Goal: Task Accomplishment & Management: Manage account settings

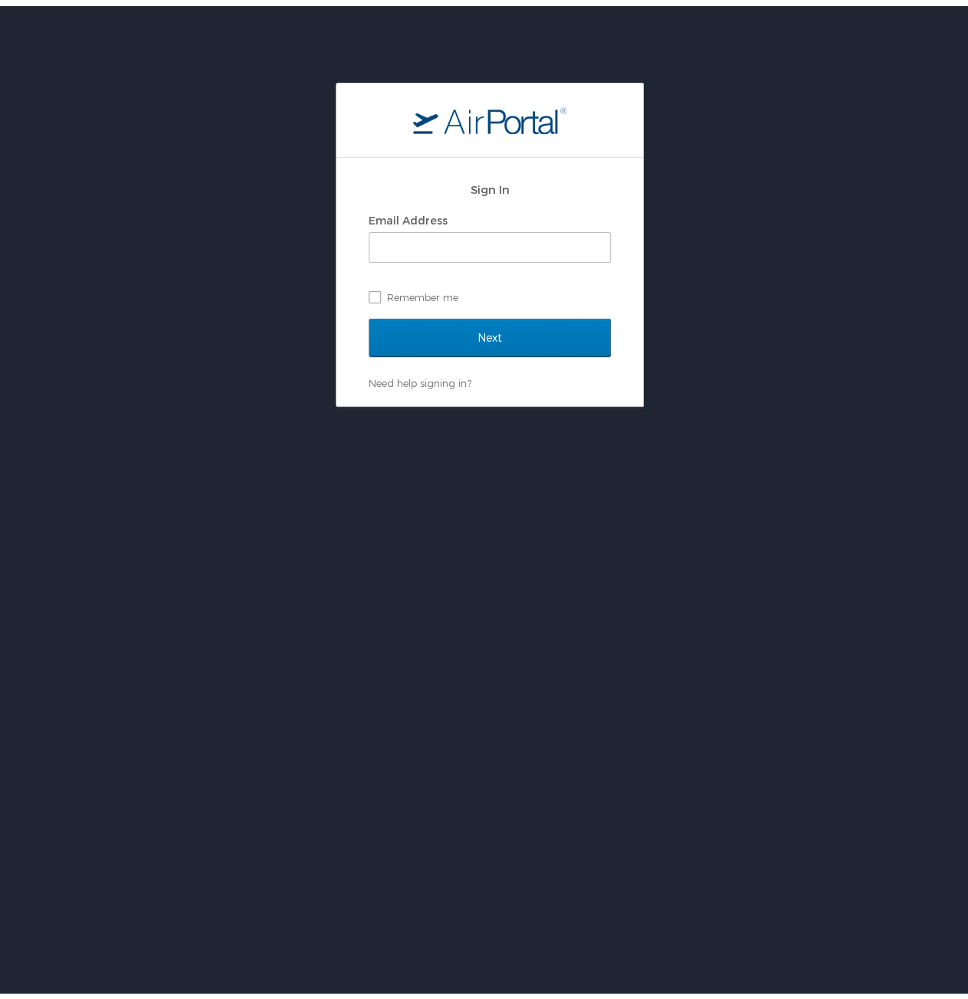
click at [347, 261] on div "Sign In Email Address Remember me Next Need help signing in? Forgot password? H…" at bounding box center [489, 276] width 307 height 248
click at [471, 239] on input "Email Address" at bounding box center [489, 241] width 241 height 29
type input "gabigil@uw.edu"
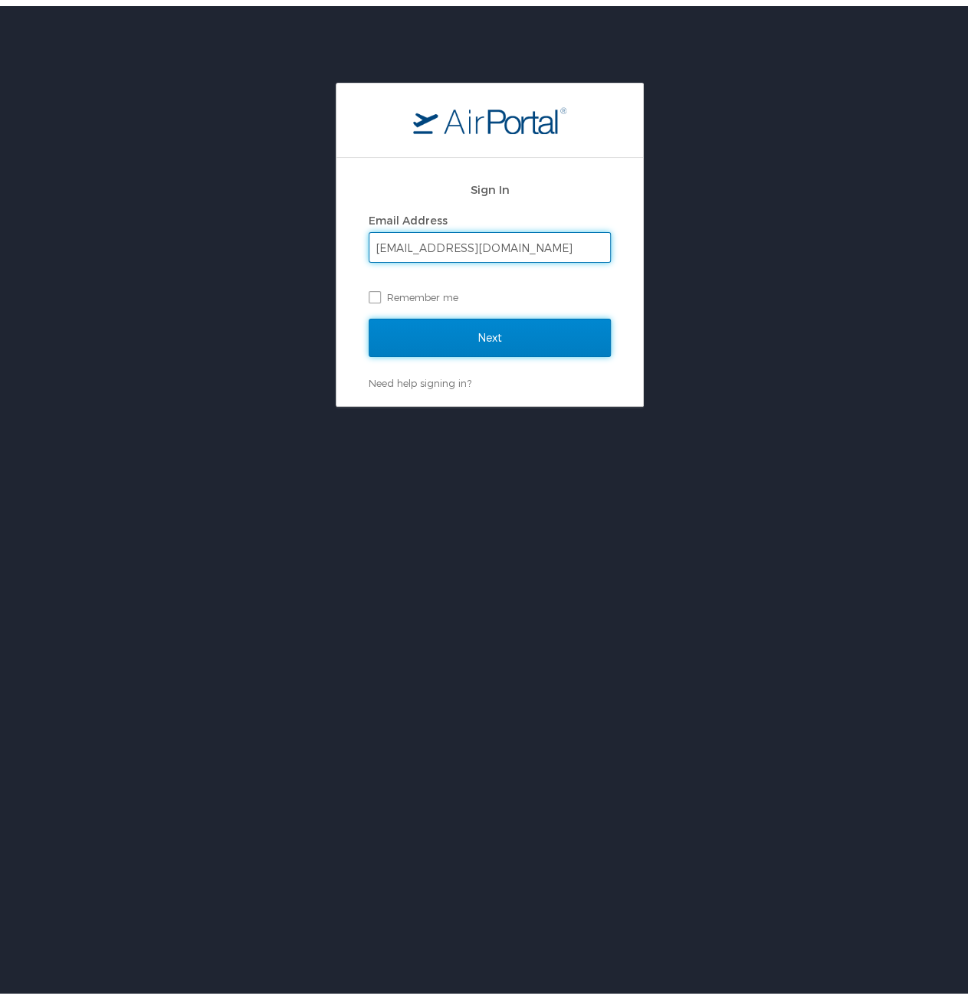
click at [494, 338] on input "Next" at bounding box center [490, 332] width 242 height 38
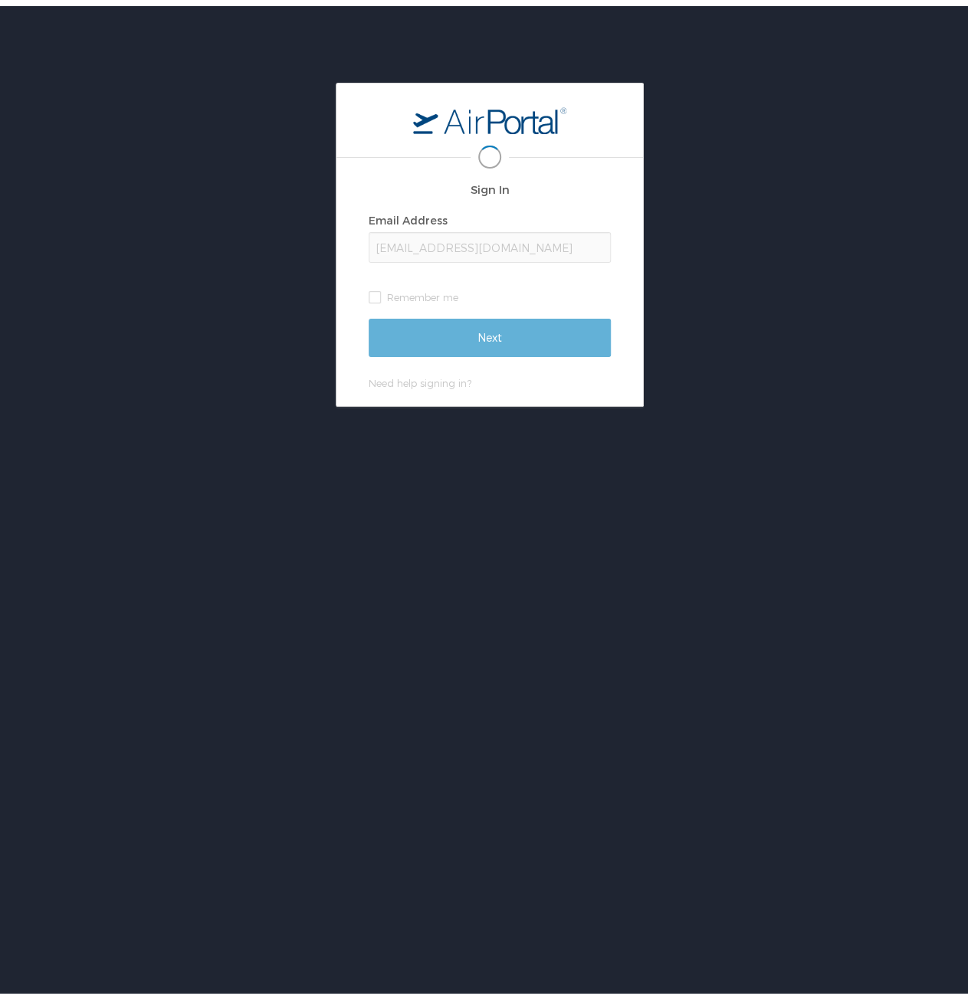
click at [472, 230] on div "gabigil@uw.edu" at bounding box center [490, 241] width 242 height 31
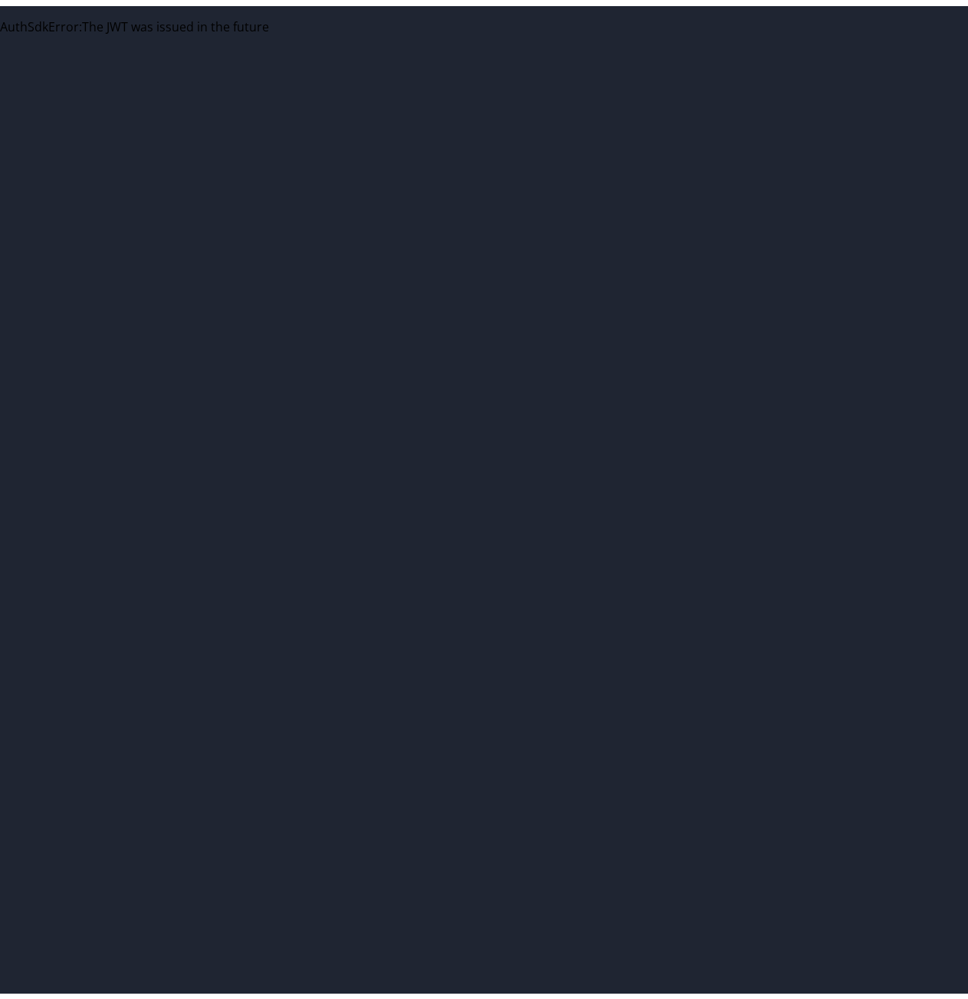
click at [319, 143] on div "AuthSdkError : The JWT was issued in the future" at bounding box center [489, 511] width 979 height 999
